Goal: Information Seeking & Learning: Learn about a topic

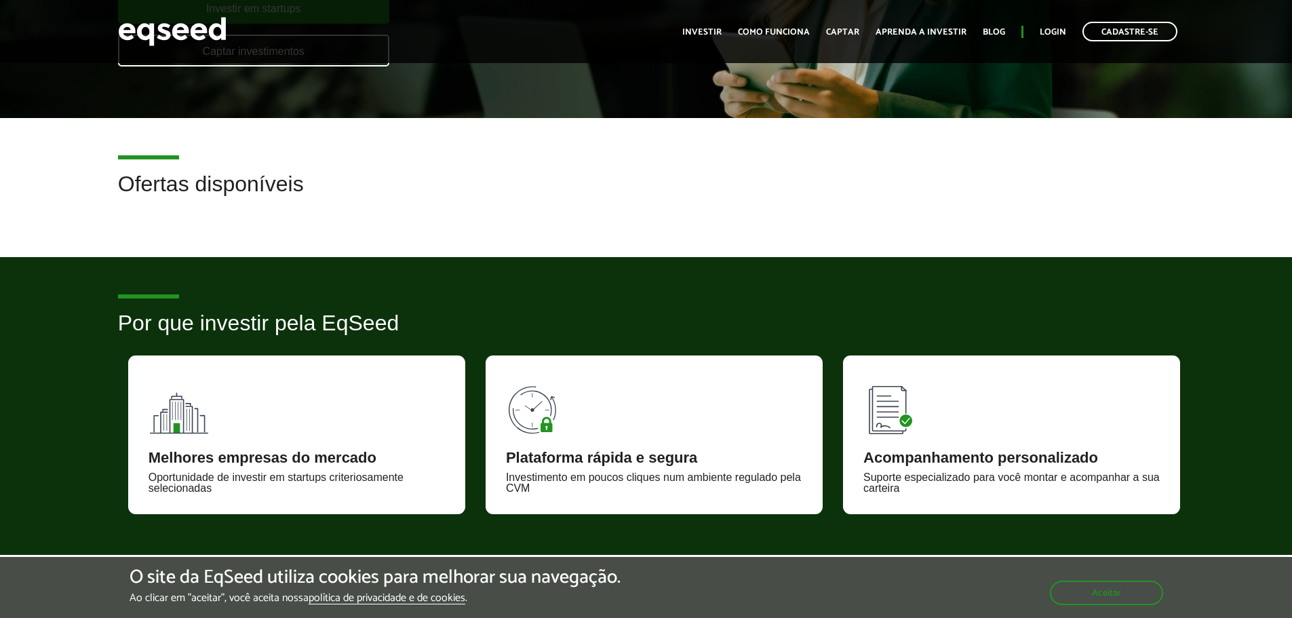
scroll to position [68, 0]
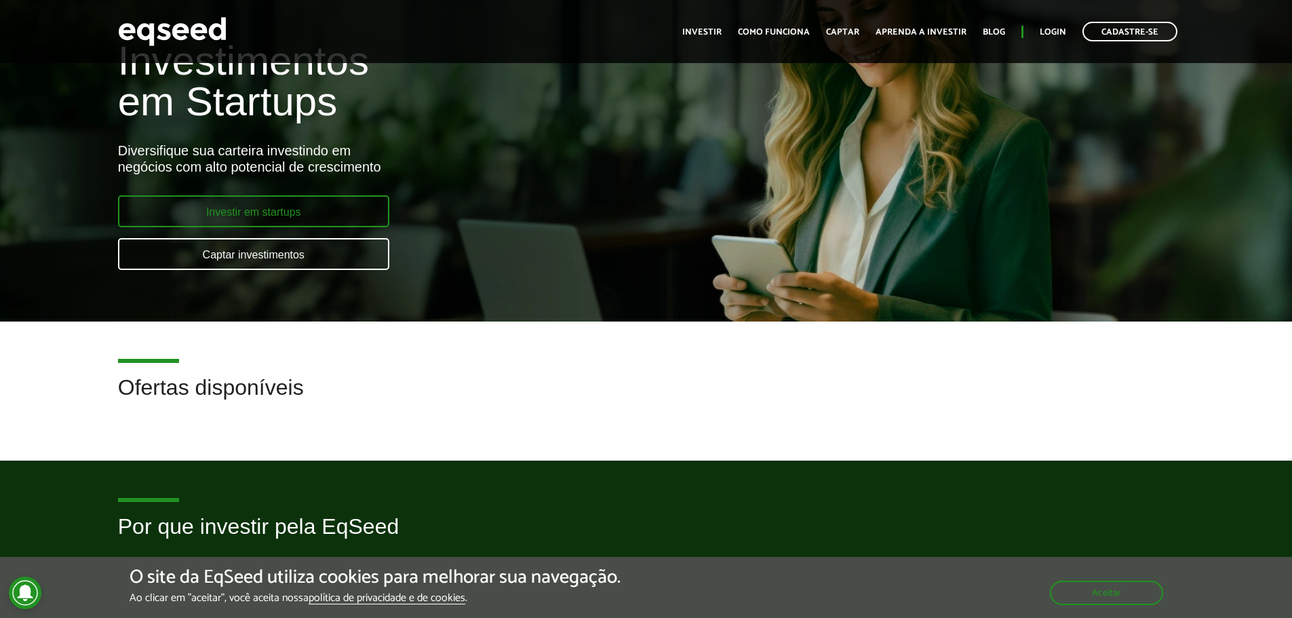
click at [303, 209] on link "Investir em startups" at bounding box center [253, 211] width 271 height 32
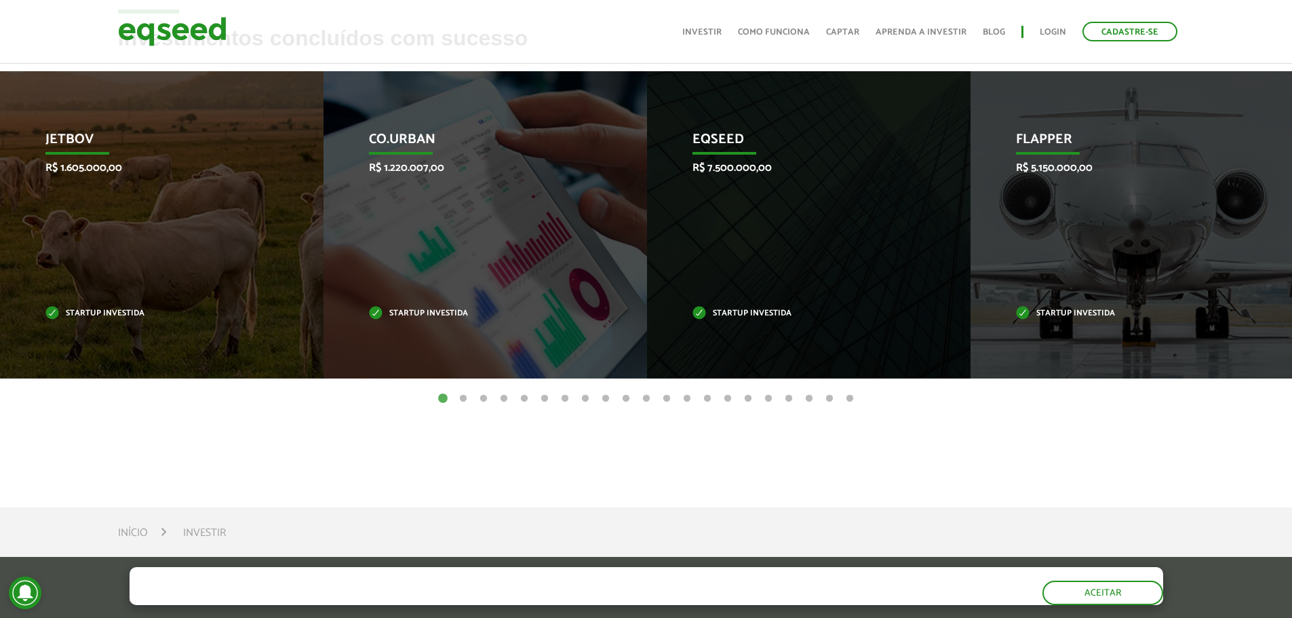
scroll to position [407, 0]
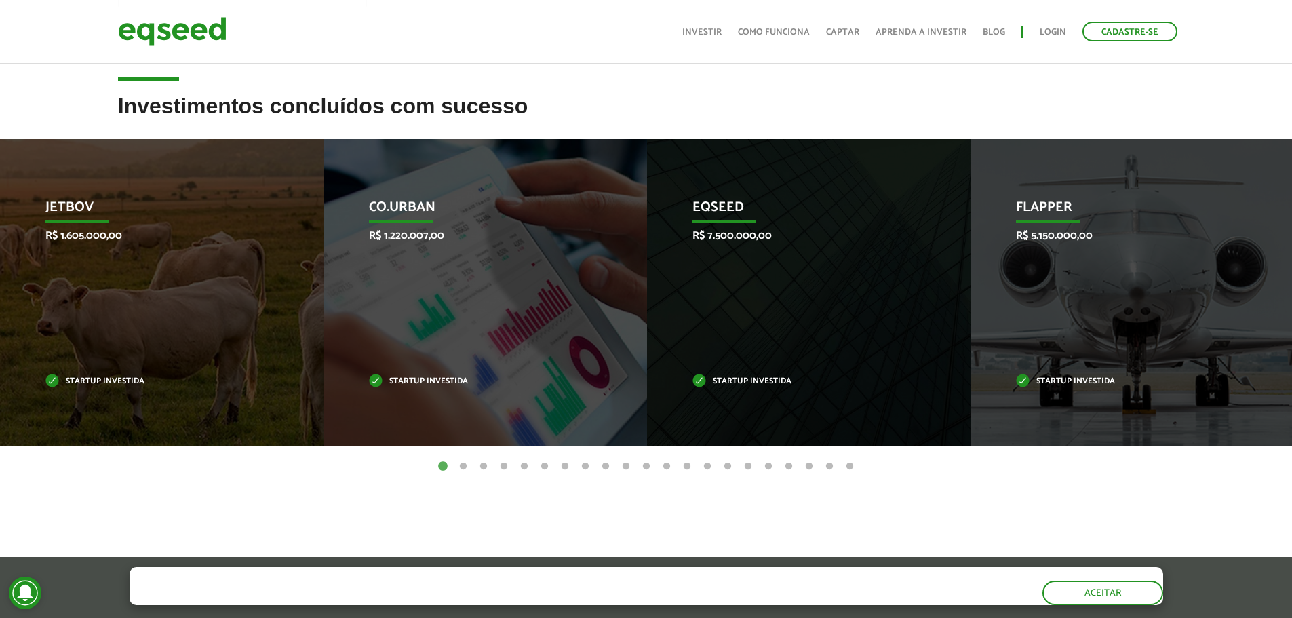
click at [460, 464] on button "2" at bounding box center [463, 467] width 14 height 14
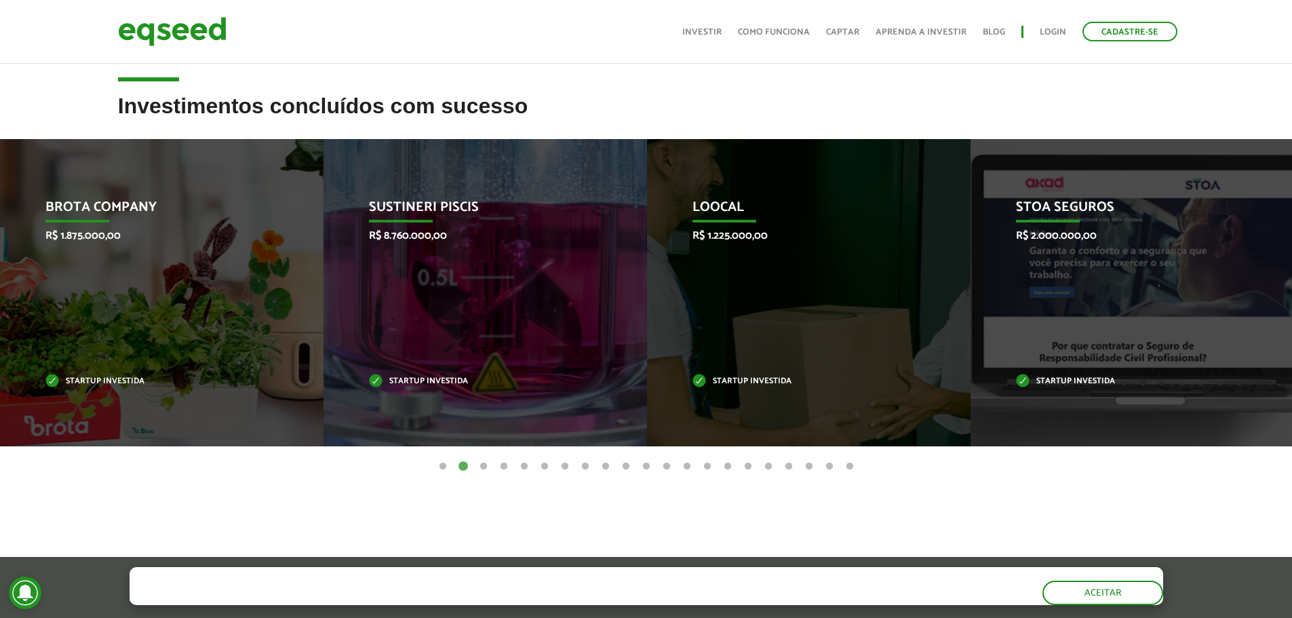
click at [471, 465] on ul "1 2 3 4 5 6 7 8 9 10 11 12 13 14 15 16 17 18 19 20 21" at bounding box center [646, 465] width 1292 height 15
click at [477, 460] on button "3" at bounding box center [484, 467] width 14 height 14
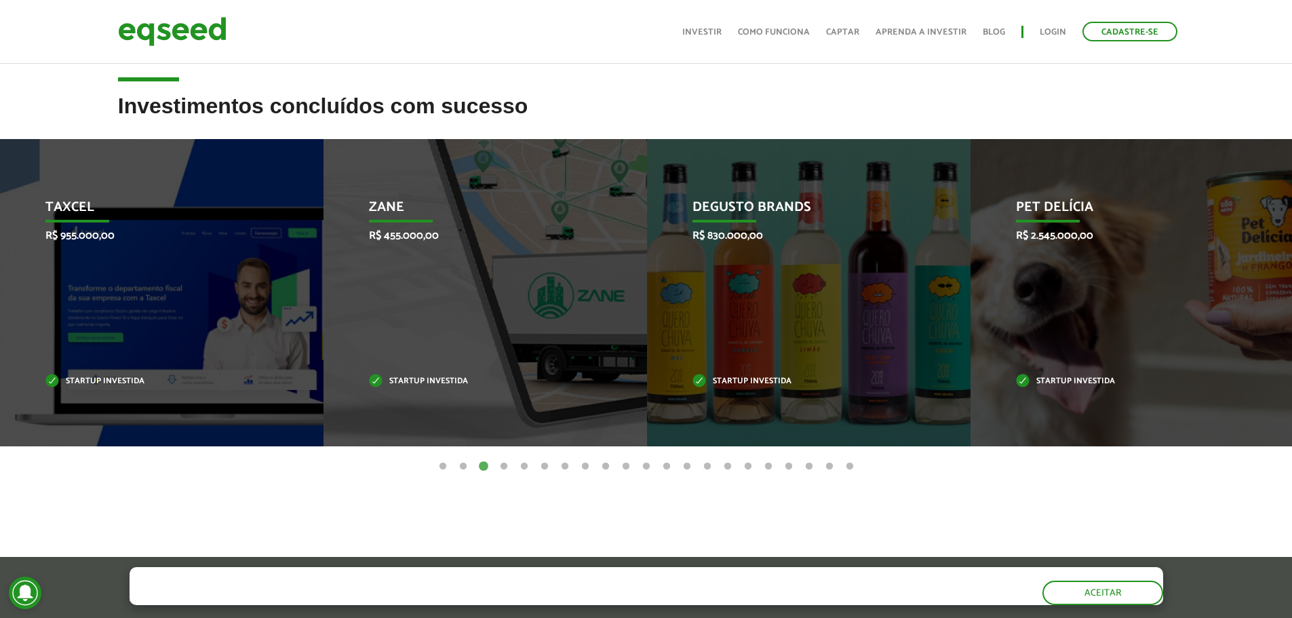
click at [494, 464] on ul "1 2 3 4 5 6 7 8 9 10 11 12 13 14 15 16 17 18 19 20 21" at bounding box center [646, 465] width 1292 height 15
click at [507, 469] on button "4" at bounding box center [504, 467] width 14 height 14
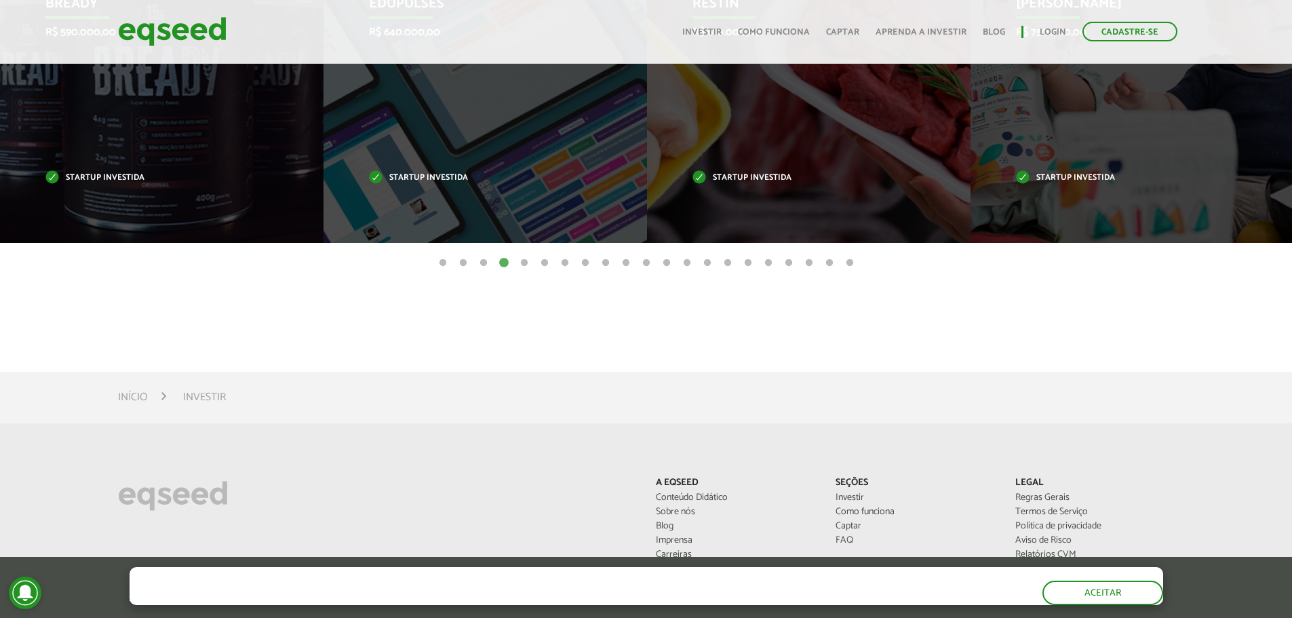
scroll to position [814, 0]
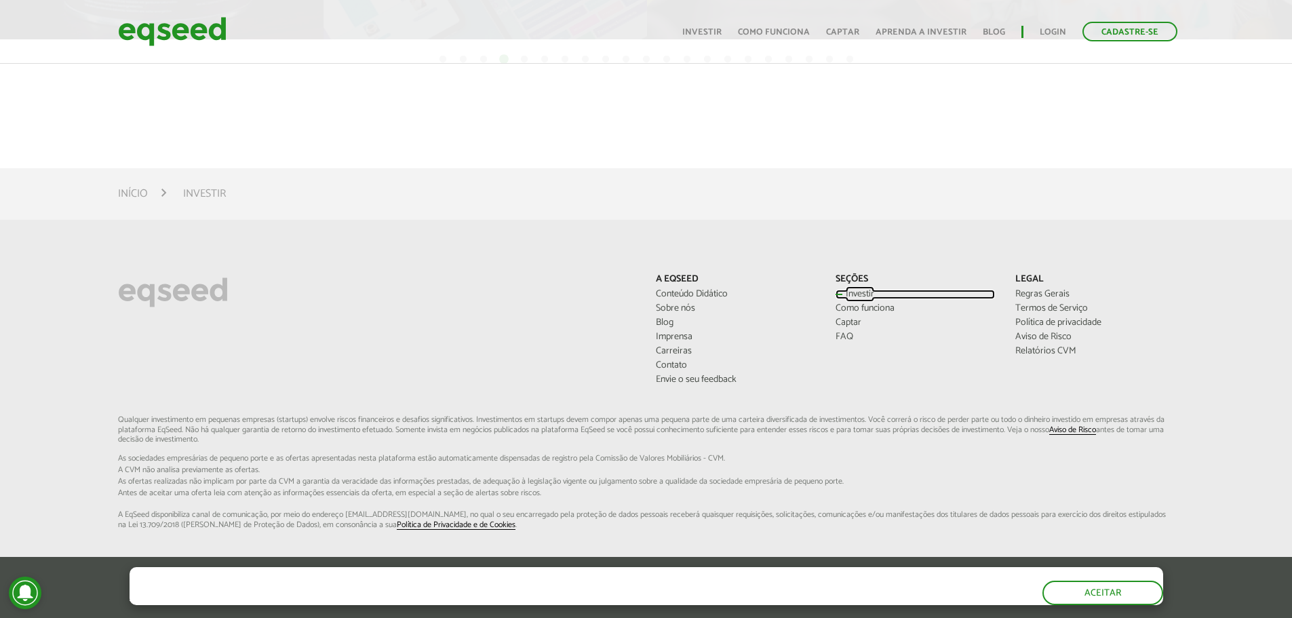
click at [848, 294] on link "Investir" at bounding box center [915, 294] width 159 height 9
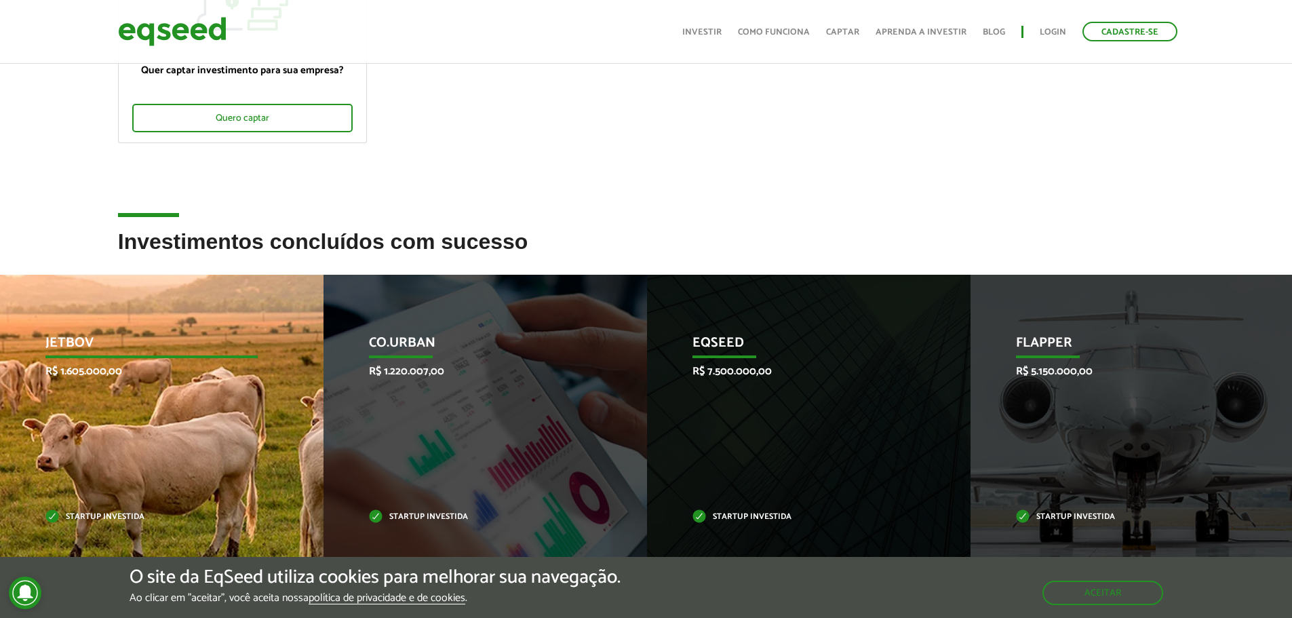
scroll to position [339, 0]
